Goal: Information Seeking & Learning: Learn about a topic

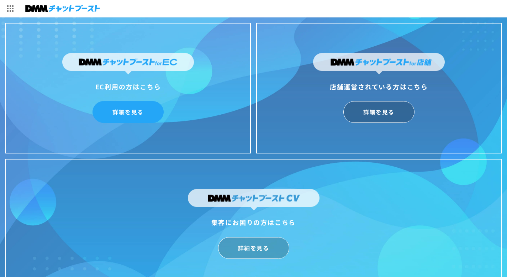
click at [136, 114] on link "詳細を見る" at bounding box center [127, 112] width 71 height 22
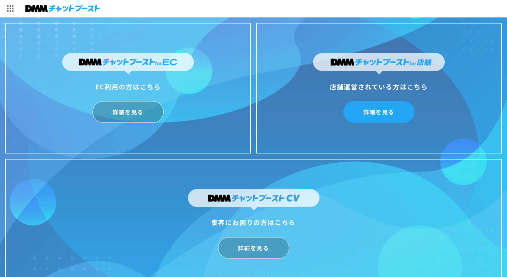
click at [391, 112] on link "詳細を見る" at bounding box center [378, 112] width 71 height 22
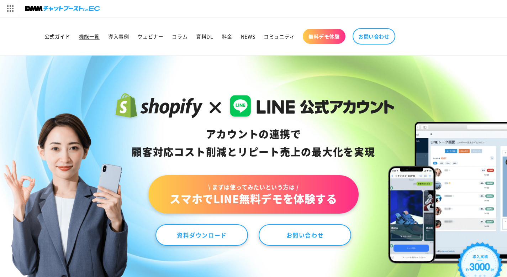
click at [89, 36] on span "機能一覧" at bounding box center [89, 36] width 21 height 6
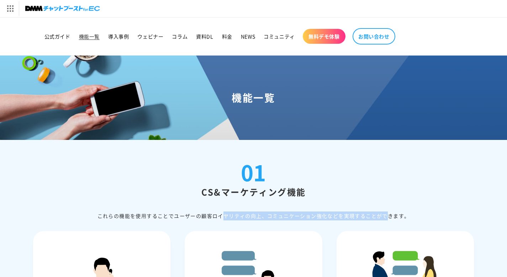
drag, startPoint x: 174, startPoint y: 217, endPoint x: 337, endPoint y: 218, distance: 163.2
click at [337, 218] on div "これらの機能を使⽤することでユーザーの顧客ロイヤリティの向上、コミュニケーション強化などを実現することができます。" at bounding box center [253, 215] width 441 height 9
copy div "ユーザーの顧客ロイヤリティの向上、コミュニケーション強化など"
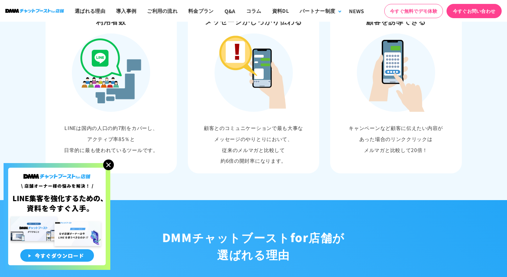
scroll to position [564, 0]
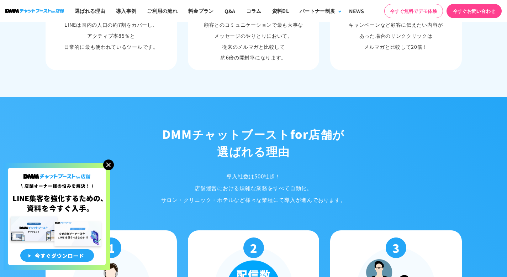
click at [108, 167] on img at bounding box center [108, 164] width 11 height 11
click at [110, 165] on img at bounding box center [108, 164] width 11 height 11
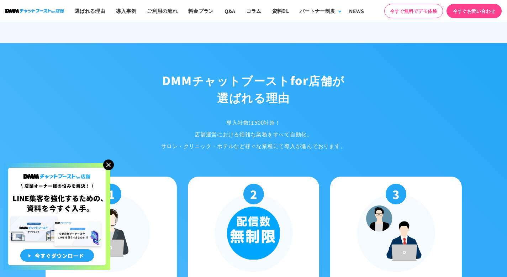
scroll to position [707, 0]
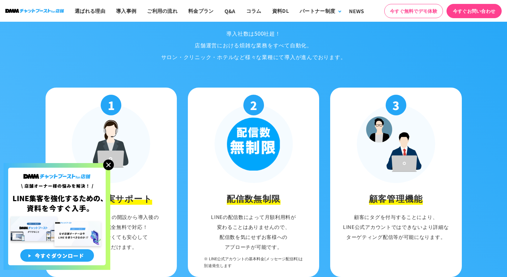
click at [110, 164] on img at bounding box center [108, 164] width 11 height 11
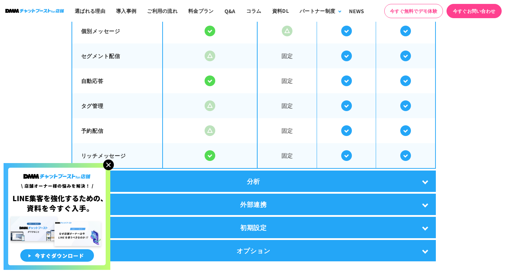
scroll to position [1287, 0]
